Goal: Find specific page/section: Find specific page/section

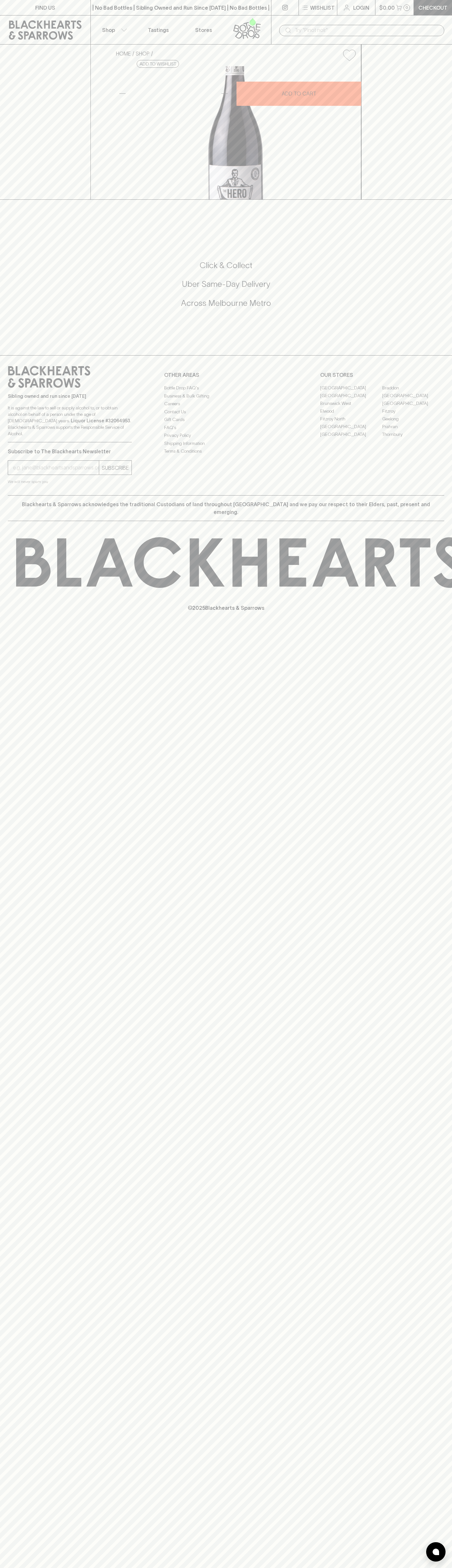
click at [284, 13] on link at bounding box center [284, 7] width 27 height 15
click at [433, 1342] on div "FIND US | No Bad Bottles | Sibling Owned and Run Since 2006 | No Bad Bottles | …" at bounding box center [226, 784] width 452 height 1568
click at [284, 1567] on html "FIND US | No Bad Bottles | Sibling Owned and Run Since 2006 | No Bad Bottles | …" at bounding box center [226, 784] width 452 height 1568
click at [7, 1539] on div "FIND US | No Bad Bottles | Sibling Owned and Run Since 2006 | No Bad Bottles | …" at bounding box center [226, 784] width 452 height 1568
